Goal: Task Accomplishment & Management: Use online tool/utility

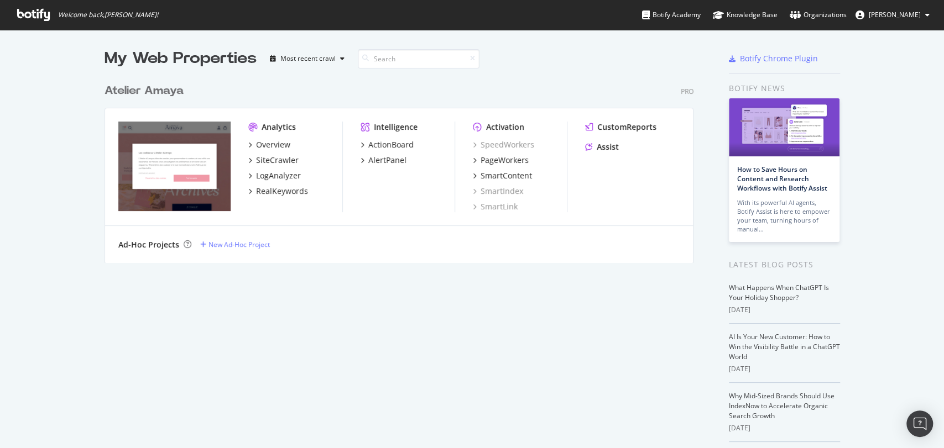
scroll to position [438, 924]
click at [275, 176] on div "LogAnalyzer" at bounding box center [278, 175] width 45 height 11
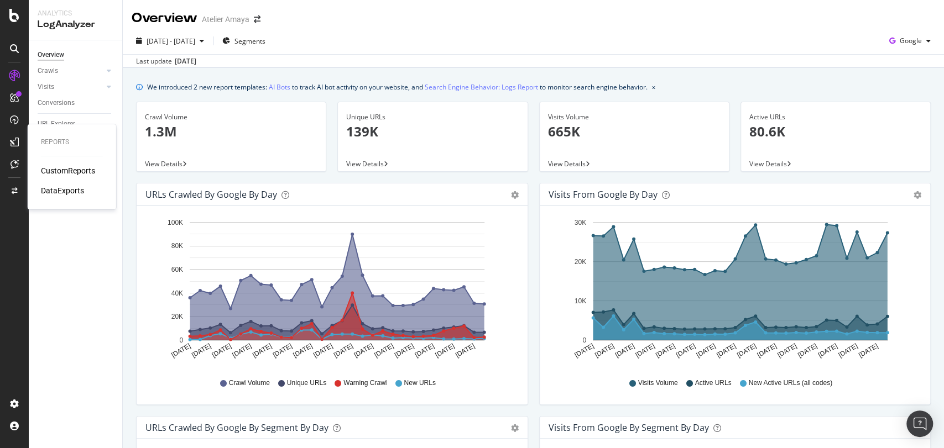
click at [51, 170] on div "CustomReports" at bounding box center [68, 170] width 54 height 11
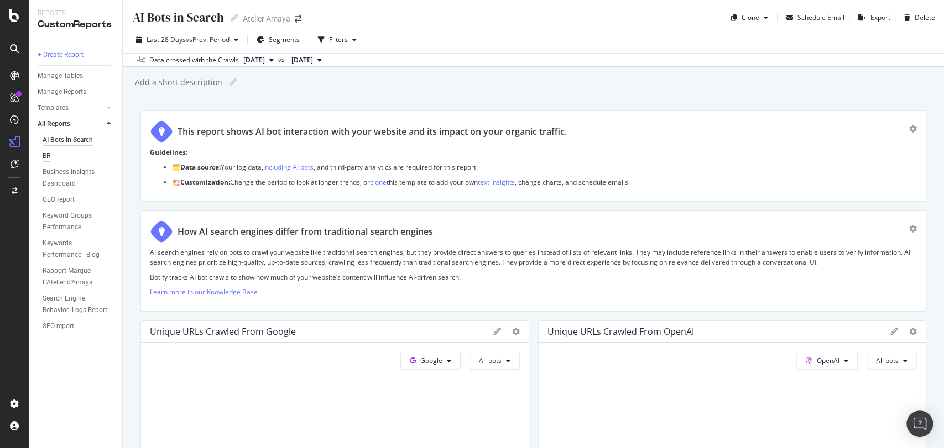
click at [44, 153] on div "BR" at bounding box center [47, 156] width 8 height 12
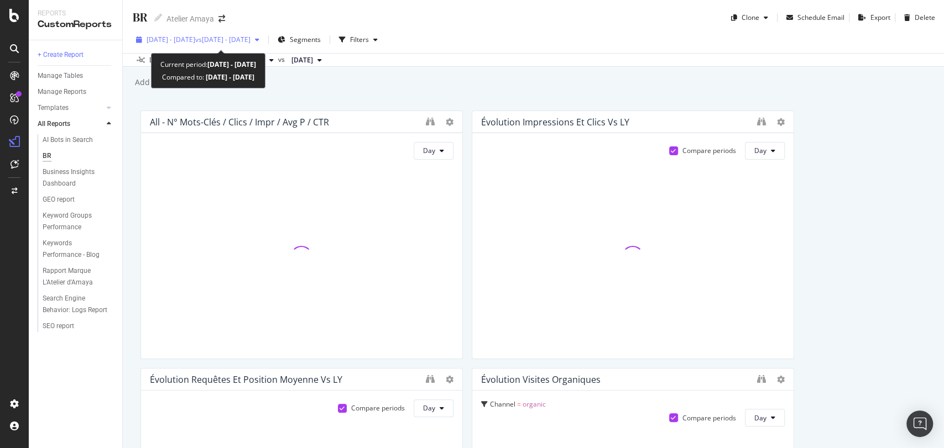
click at [195, 38] on span "[DATE] - [DATE]" at bounding box center [170, 39] width 49 height 9
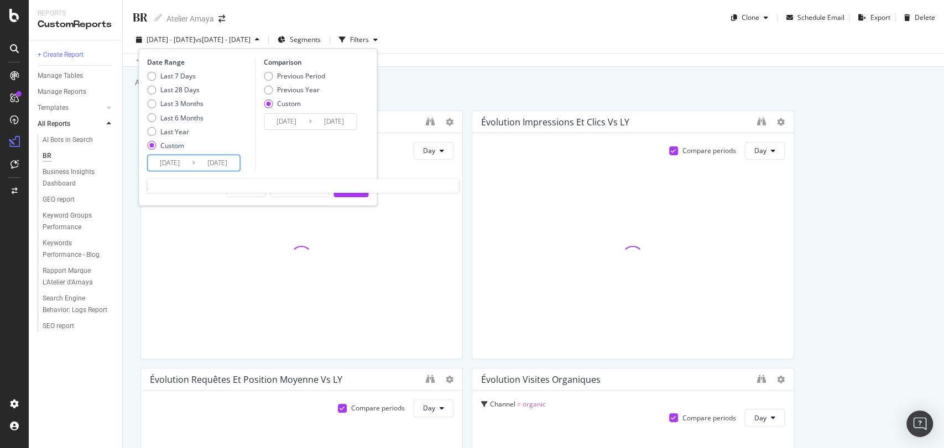
click at [158, 168] on input "[DATE]" at bounding box center [170, 162] width 44 height 15
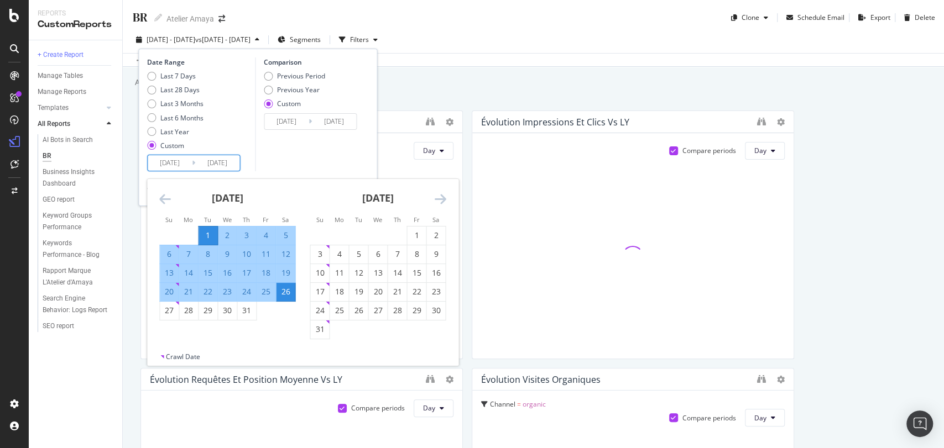
click at [438, 196] on icon "Move forward to switch to the next month." at bounding box center [440, 198] width 12 height 13
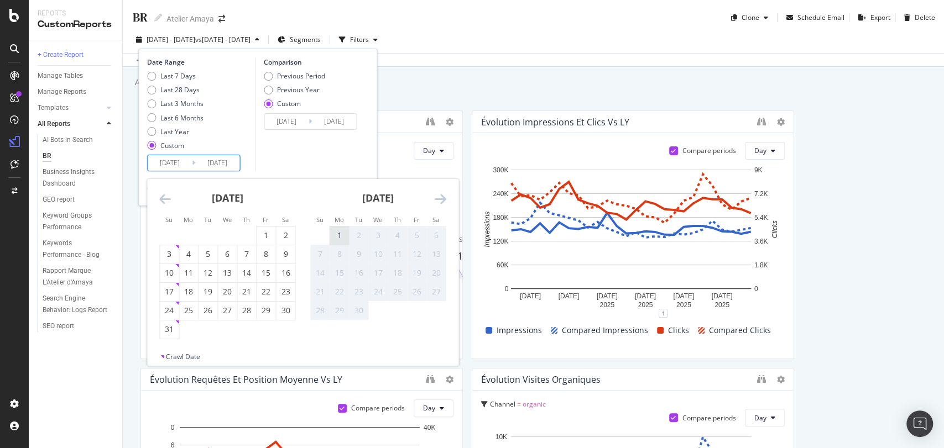
click at [336, 234] on div "1" at bounding box center [338, 235] width 19 height 11
type input "[DATE]"
click at [439, 237] on div "6" at bounding box center [435, 235] width 19 height 11
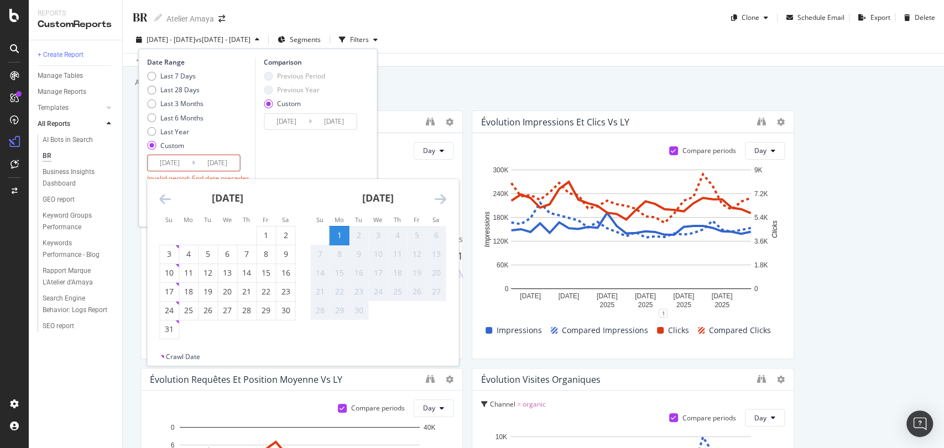
click at [439, 237] on div "6" at bounding box center [435, 235] width 19 height 11
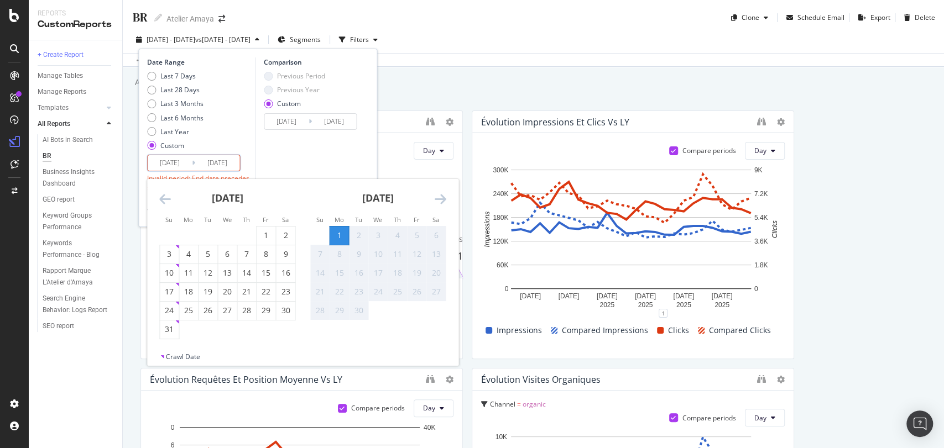
click at [439, 237] on div "6" at bounding box center [435, 235] width 19 height 11
click at [438, 238] on div "6" at bounding box center [435, 235] width 19 height 11
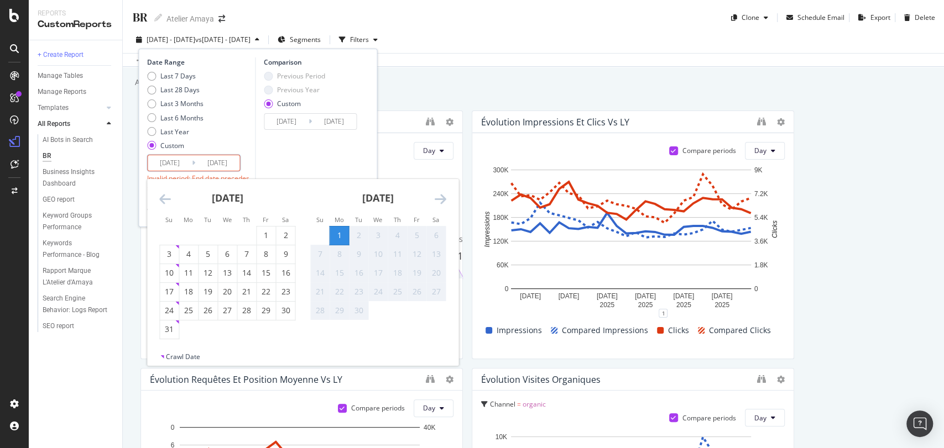
click at [437, 238] on div "6" at bounding box center [435, 235] width 19 height 11
drag, startPoint x: 437, startPoint y: 238, endPoint x: 412, endPoint y: 213, distance: 35.2
click at [437, 239] on div "6" at bounding box center [435, 235] width 19 height 11
